Goal: Answer question/provide support

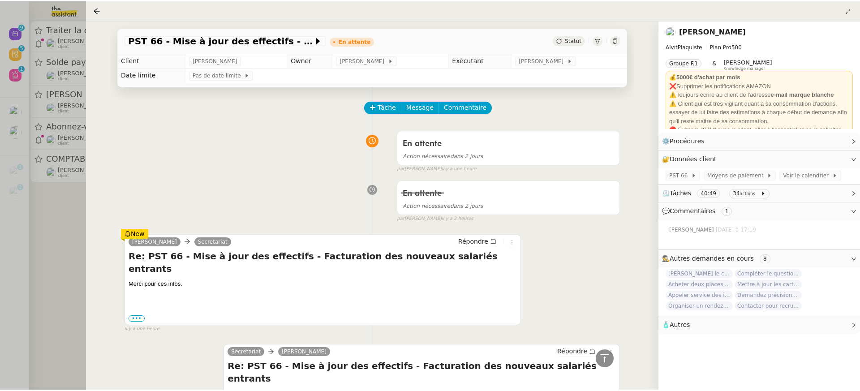
scroll to position [668, 0]
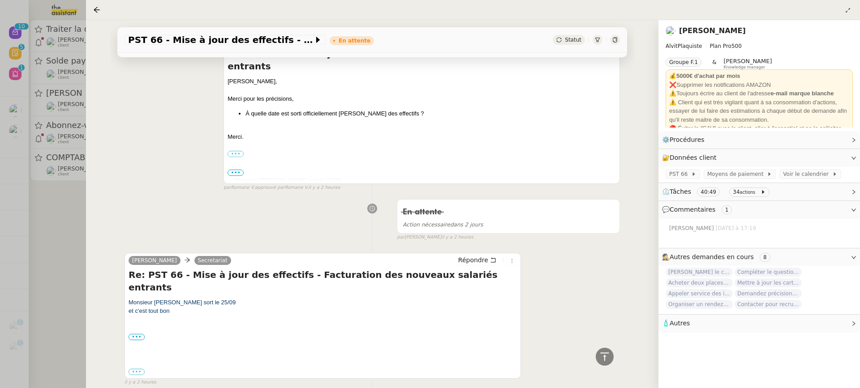
click at [45, 42] on div at bounding box center [430, 194] width 860 height 388
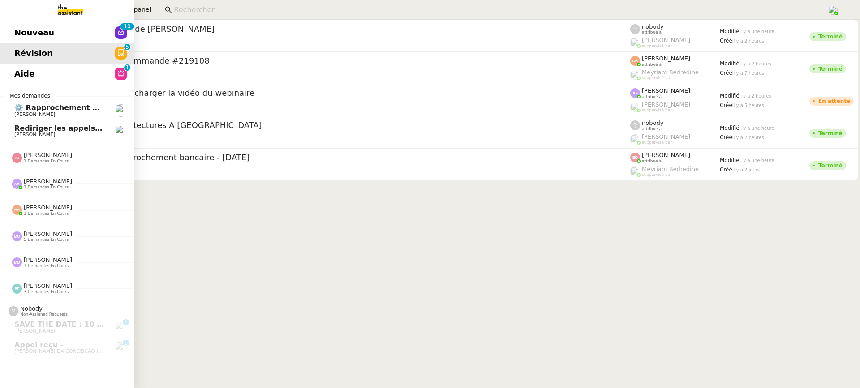
click at [22, 32] on span "Nouveau" at bounding box center [34, 32] width 40 height 13
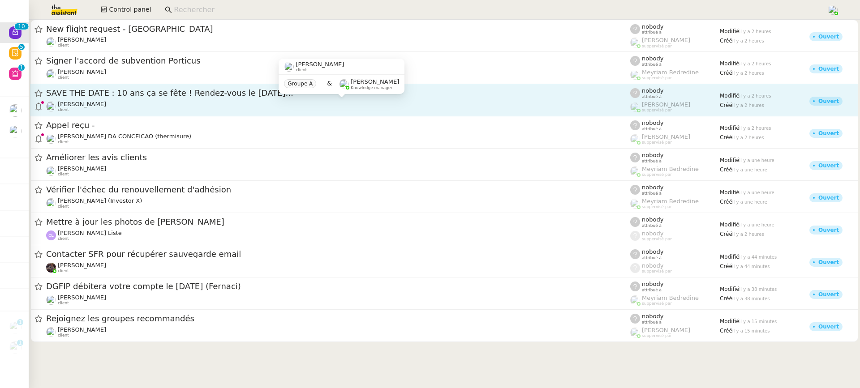
click at [129, 103] on div "[PERSON_NAME] client" at bounding box center [338, 107] width 584 height 12
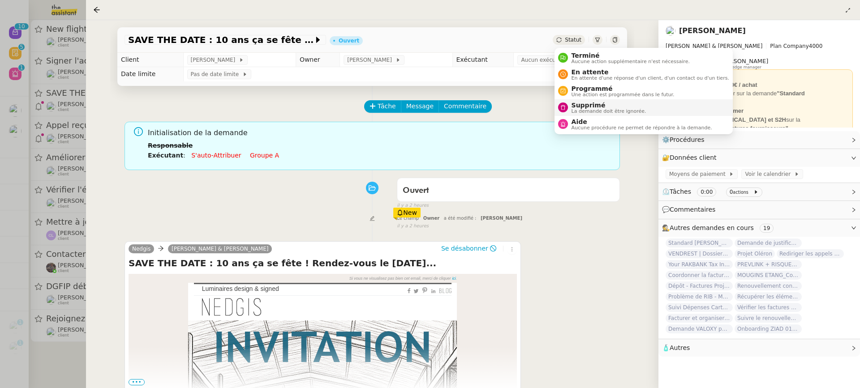
click at [598, 112] on span "La demande doit être ignorée." at bounding box center [609, 111] width 75 height 5
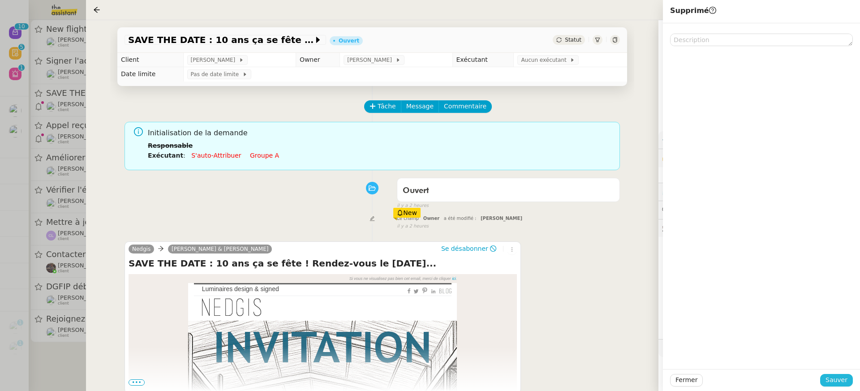
click at [839, 385] on span "Sauver" at bounding box center [837, 380] width 22 height 10
